Goal: Use online tool/utility: Utilize a website feature to perform a specific function

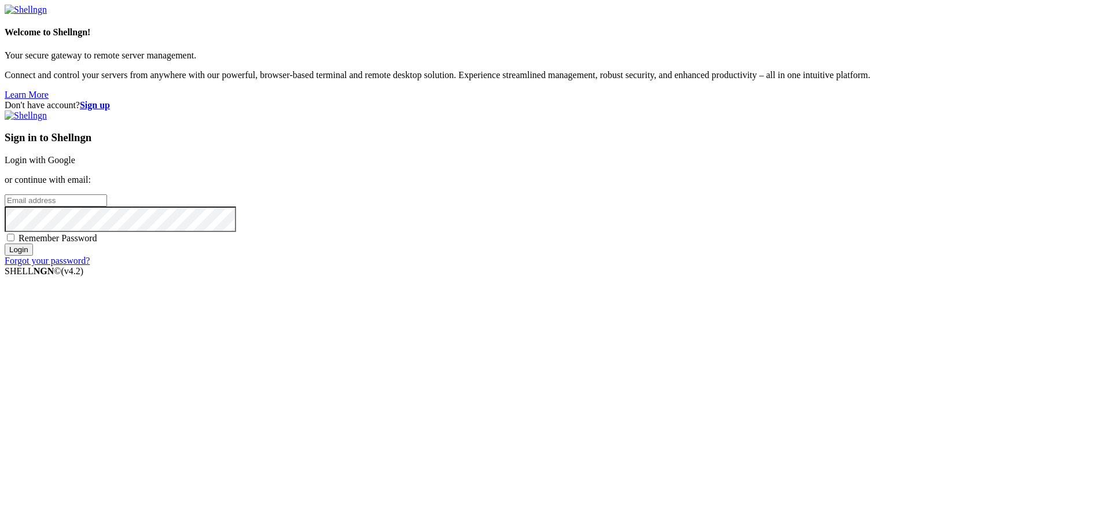
click at [712, 185] on p "or continue with email:" at bounding box center [556, 180] width 1102 height 10
click at [75, 165] on link "Login with Google" at bounding box center [40, 160] width 71 height 10
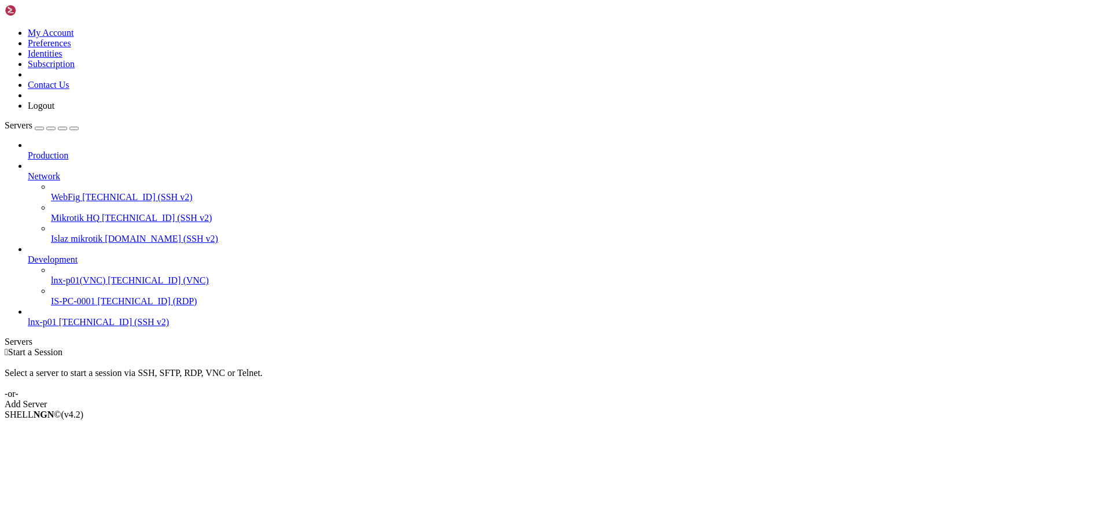
click at [108, 275] on span "[TECHNICAL_ID] (VNC)" at bounding box center [158, 280] width 101 height 10
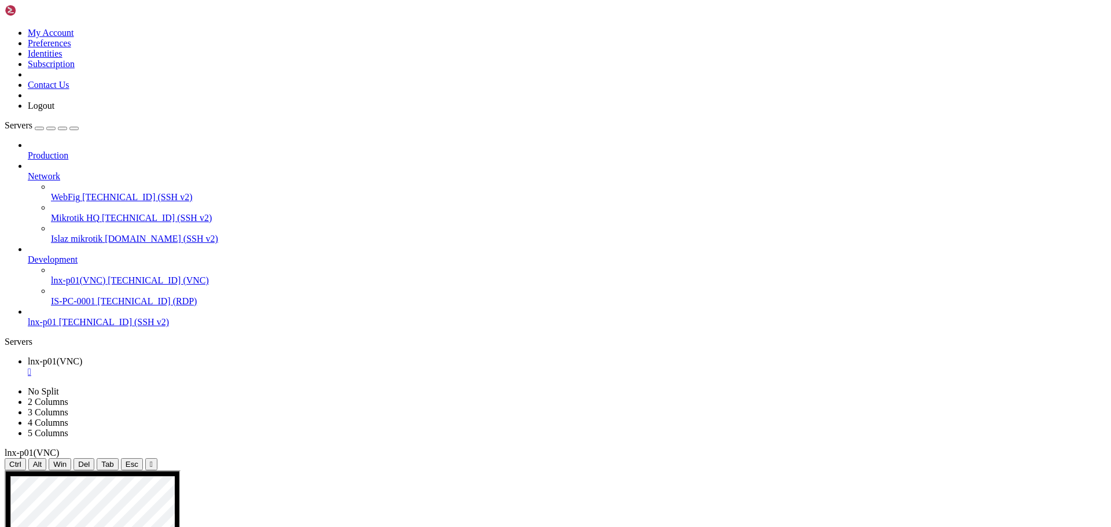
click at [91, 275] on span "lnx-p01(VNC)" at bounding box center [78, 280] width 54 height 10
